Goal: Transaction & Acquisition: Purchase product/service

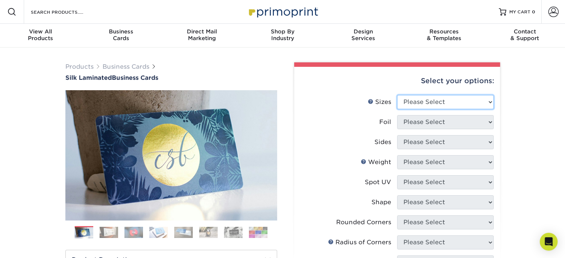
click at [488, 101] on select "Please Select 1.5" x 3.5" - Mini 1.75" x 3.5" - Mini 2" x 2" - Square 2" x 3" -…" at bounding box center [445, 102] width 97 height 14
select select "2.00x3.50"
click at [397, 95] on select "Please Select 1.5" x 3.5" - Mini 1.75" x 3.5" - Mini 2" x 2" - Square 2" x 3" -…" at bounding box center [445, 102] width 97 height 14
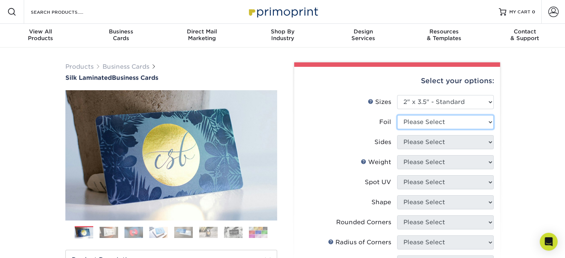
click at [440, 120] on select "Please Select Yes No" at bounding box center [445, 122] width 97 height 14
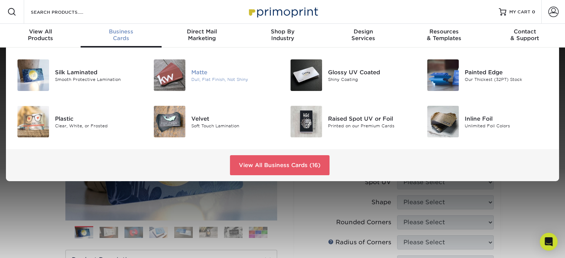
click at [167, 72] on img at bounding box center [170, 75] width 32 height 32
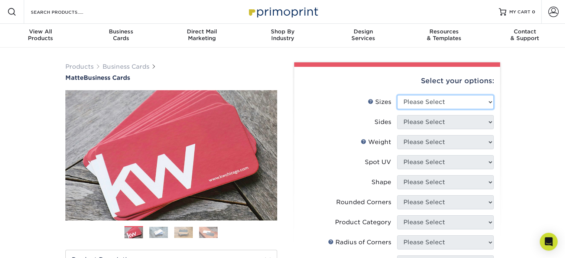
click at [490, 102] on select "Please Select 1.5" x 3.5" - Mini 1.75" x 3.5" - Mini 2" x 2" - Square 2" x 3" -…" at bounding box center [445, 102] width 97 height 14
select select "2.00x3.50"
click at [397, 95] on select "Please Select 1.5" x 3.5" - Mini 1.75" x 3.5" - Mini 2" x 2" - Square 2" x 3" -…" at bounding box center [445, 102] width 97 height 14
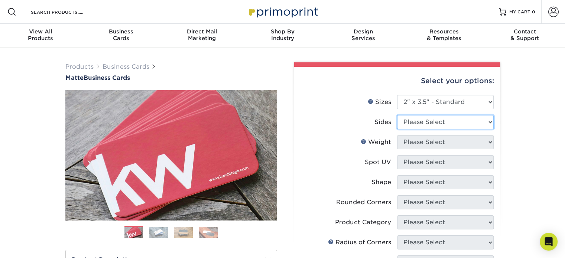
click at [481, 120] on select "Please Select Print Both Sides Print Front Only" at bounding box center [445, 122] width 97 height 14
select select "13abbda7-1d64-4f25-8bb2-c179b224825d"
click at [397, 115] on select "Please Select Print Both Sides Print Front Only" at bounding box center [445, 122] width 97 height 14
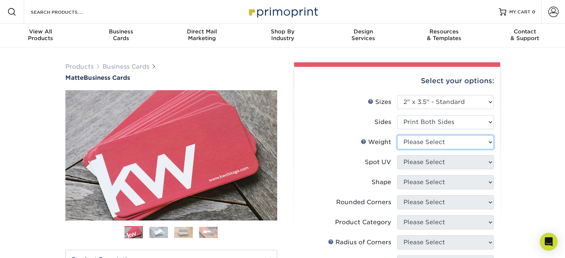
click at [487, 141] on select "Please Select 16PT 14PT" at bounding box center [445, 142] width 97 height 14
select select "14PT"
click at [397, 135] on select "Please Select 16PT 14PT" at bounding box center [445, 142] width 97 height 14
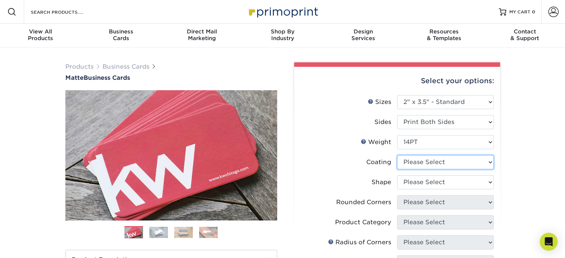
click at [417, 161] on select at bounding box center [445, 162] width 97 height 14
select select "121bb7b5-3b4d-429f-bd8d-bbf80e953313"
click at [397, 155] on select at bounding box center [445, 162] width 97 height 14
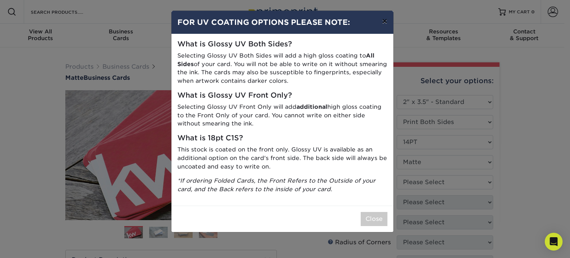
click at [389, 19] on button "×" at bounding box center [384, 21] width 17 height 21
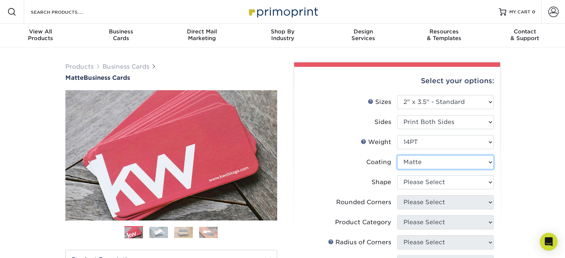
click at [411, 162] on select at bounding box center [445, 162] width 97 height 14
click at [407, 184] on select "Please Select Standard" at bounding box center [445, 182] width 97 height 14
select select "standard"
click at [397, 175] on select "Please Select Standard" at bounding box center [445, 182] width 97 height 14
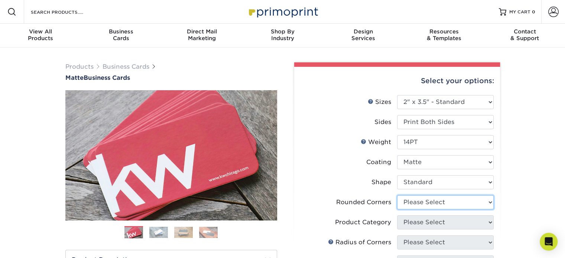
click at [402, 203] on select "Please Select Yes - Round 2 Corners Yes - Round 4 Corners No" at bounding box center [445, 202] width 97 height 14
select select "7672df9e-0e0a-464d-8e1f-920c575e4da3"
click at [397, 195] on select "Please Select Yes - Round 2 Corners Yes - Round 4 Corners No" at bounding box center [445, 202] width 97 height 14
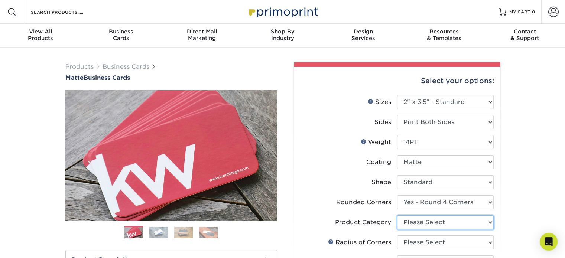
click at [419, 224] on select "Please Select Business Cards" at bounding box center [445, 222] width 97 height 14
select select "3b5148f1-0588-4f88-a218-97bcfdce65c1"
click at [397, 215] on select "Please Select Business Cards" at bounding box center [445, 222] width 97 height 14
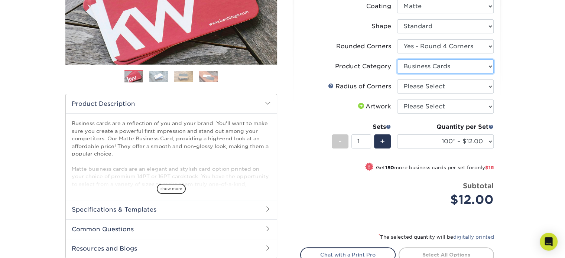
scroll to position [157, 0]
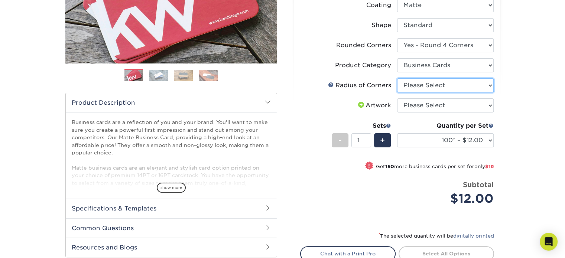
click at [421, 88] on select "Please Select Rounded 1/8" Rounded 1/4"" at bounding box center [445, 85] width 97 height 14
select select "479fbfe7-6a0c-4895-8c9a-81739b7486c9"
click at [397, 78] on select "Please Select Rounded 1/8" Rounded 1/4"" at bounding box center [445, 85] width 97 height 14
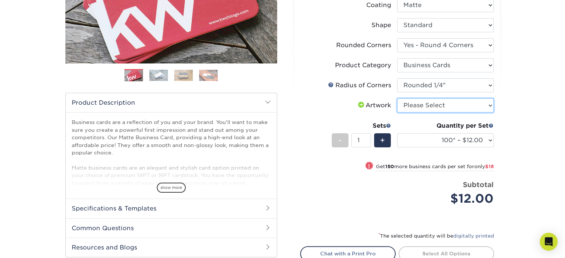
click at [415, 105] on select "Please Select I will upload files I need a design - $100" at bounding box center [445, 105] width 97 height 14
select select "design"
click at [397, 98] on select "Please Select I will upload files I need a design - $100" at bounding box center [445, 105] width 97 height 14
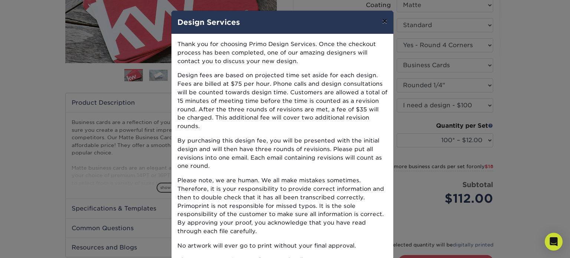
click at [381, 20] on button "×" at bounding box center [384, 21] width 17 height 21
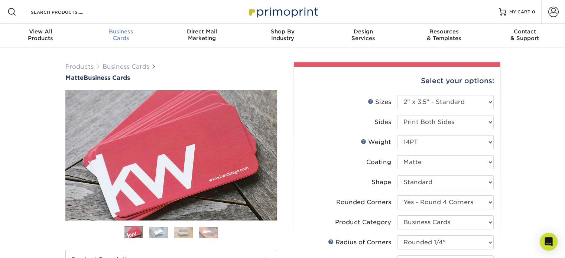
scroll to position [0, 0]
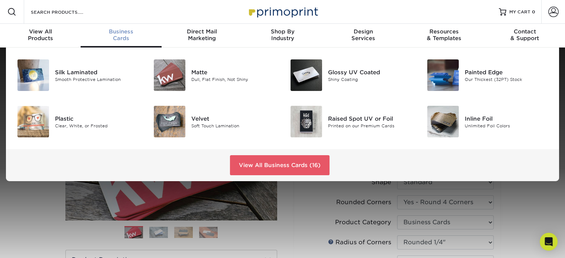
click at [116, 37] on div "Business Cards" at bounding box center [121, 34] width 81 height 13
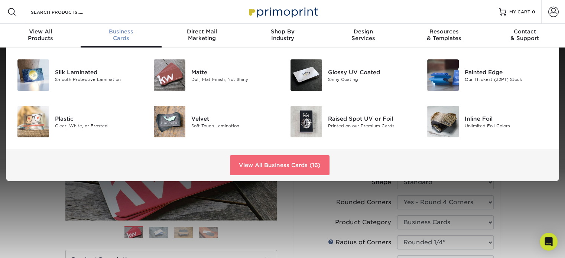
click at [269, 171] on link "View All Business Cards (16)" at bounding box center [280, 165] width 100 height 20
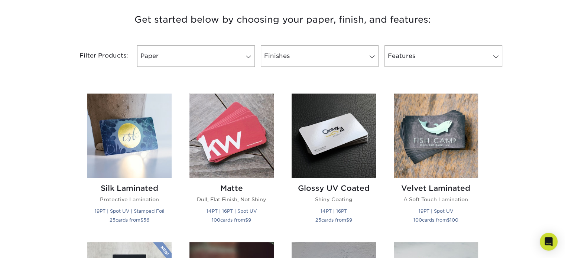
scroll to position [286, 0]
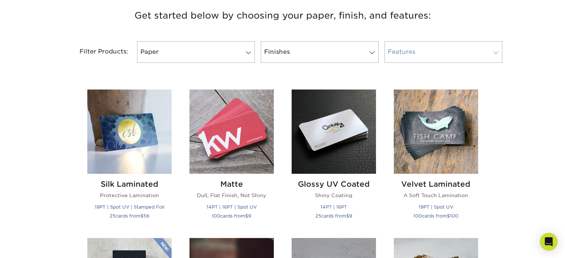
click at [497, 54] on span at bounding box center [495, 53] width 10 height 6
